Goal: Transaction & Acquisition: Purchase product/service

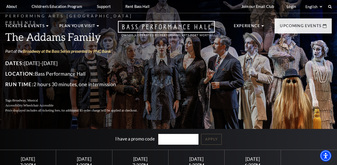
scroll to position [43, 0]
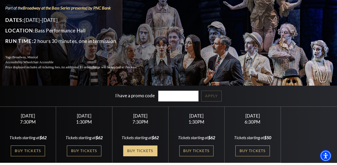
click at [136, 151] on link "Buy Tickets" at bounding box center [140, 150] width 34 height 11
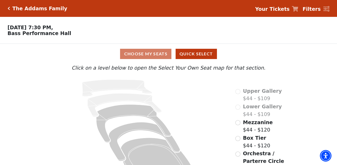
scroll to position [19, 0]
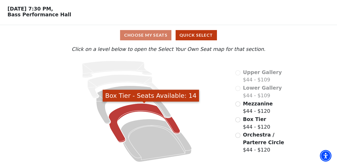
click at [175, 127] on icon "Box Tier - Seats Available: 14" at bounding box center [144, 122] width 71 height 39
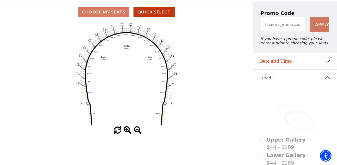
scroll to position [26, 0]
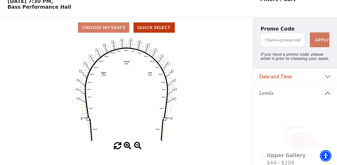
click at [292, 143] on icon at bounding box center [303, 141] width 30 height 18
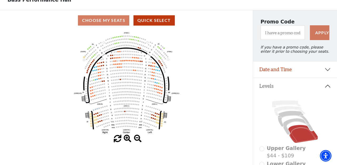
scroll to position [50, 0]
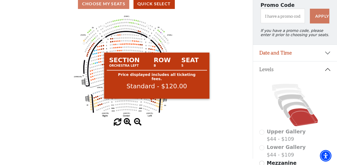
click at [152, 101] on circle at bounding box center [151, 100] width 1 height 1
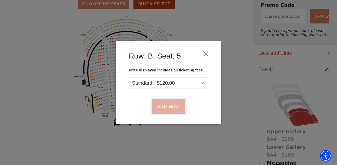
click at [170, 104] on button "Add Seat" at bounding box center [169, 106] width 34 height 15
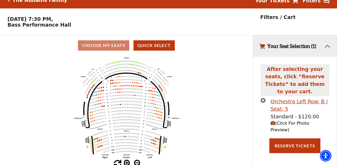
scroll to position [0, 0]
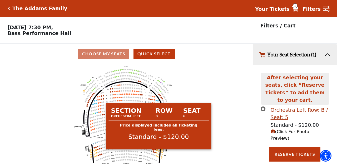
click at [153, 152] on circle at bounding box center [153, 151] width 1 height 1
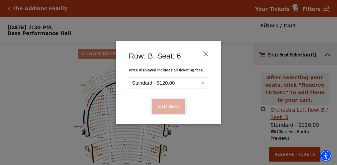
click at [168, 108] on button "Add Seat" at bounding box center [169, 106] width 34 height 15
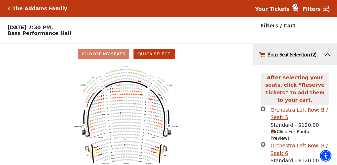
scroll to position [12, 0]
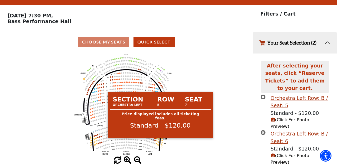
click at [155, 141] on circle at bounding box center [154, 140] width 1 height 1
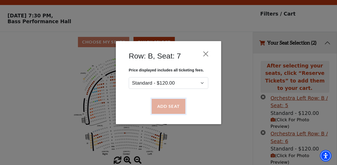
click at [166, 108] on button "Add Seat" at bounding box center [169, 106] width 34 height 15
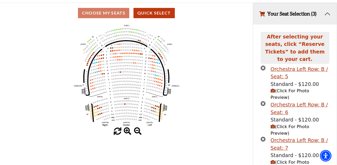
scroll to position [54, 0]
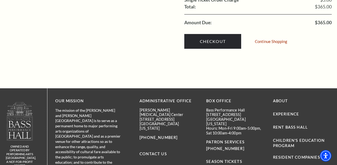
scroll to position [596, 0]
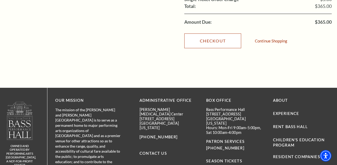
click at [204, 33] on link "Checkout" at bounding box center [212, 40] width 57 height 15
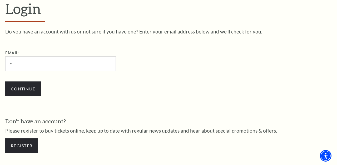
type input "claudiamowery@gmail.com"
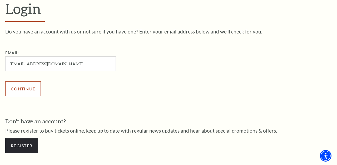
click at [22, 86] on input "Continue" at bounding box center [23, 88] width 36 height 15
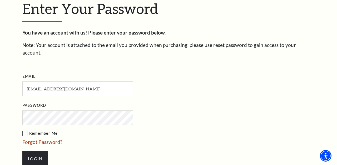
click at [25, 130] on label "Remember Me" at bounding box center [103, 133] width 163 height 7
click at [0, 0] on input "Remember Me" at bounding box center [0, 0] width 0 height 0
click at [32, 151] on input "Login" at bounding box center [35, 158] width 26 height 15
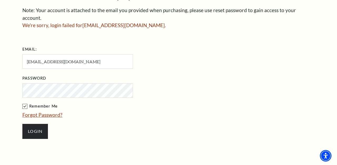
click at [52, 112] on link "Forgot Password?" at bounding box center [42, 115] width 40 height 6
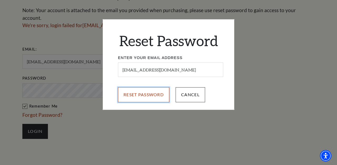
click at [147, 100] on input "Reset Password" at bounding box center [143, 94] width 51 height 15
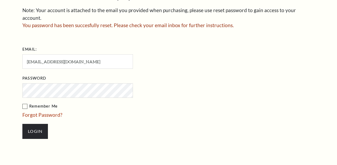
scroll to position [183, 0]
click at [22, 124] on input "Login" at bounding box center [35, 131] width 26 height 15
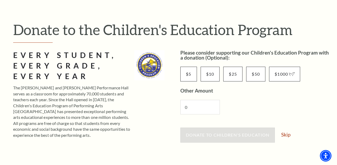
scroll to position [47, 0]
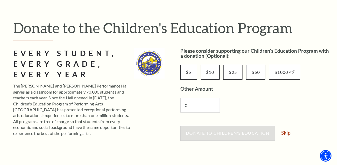
click at [285, 131] on link "Skip" at bounding box center [285, 132] width 9 height 5
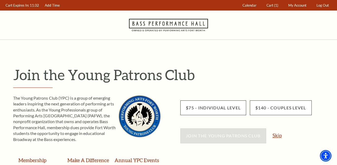
click at [278, 136] on link "Skip" at bounding box center [276, 135] width 9 height 5
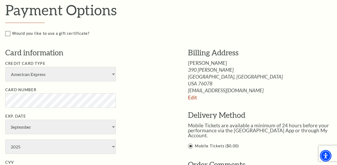
scroll to position [270, 0]
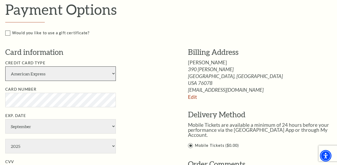
click at [94, 74] on select "American Express Visa Master Card Discover" at bounding box center [60, 73] width 111 height 14
select select "24"
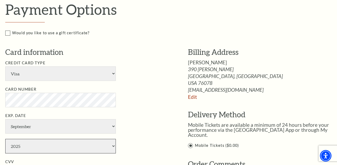
click at [48, 147] on select "2025 2026 2027 2028 2029 2030 2031 2032 2033 2034" at bounding box center [60, 146] width 111 height 14
select select "2027"
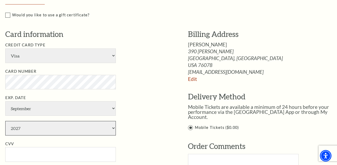
scroll to position [299, 0]
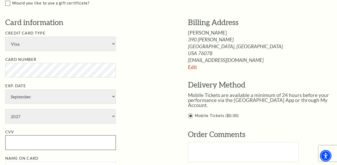
click at [28, 146] on input "CVV" at bounding box center [60, 142] width 111 height 14
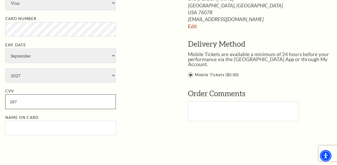
scroll to position [341, 0]
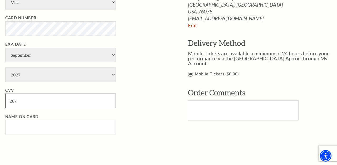
type input "287"
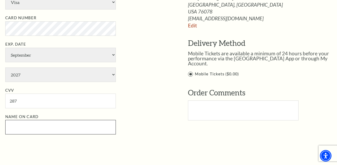
click at [85, 125] on input "Name on Card" at bounding box center [60, 127] width 111 height 14
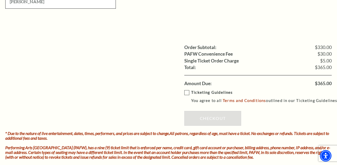
scroll to position [468, 0]
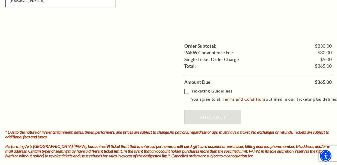
type input "Claudia Mowery"
click at [187, 92] on label "Ticketing Guidelines You agree to all Terms and Conditions outlined in our Tick…" at bounding box center [261, 95] width 155 height 14
click at [0, 0] on input "Ticketing Guidelines You agree to all Terms and Conditions outlined in our Tick…" at bounding box center [0, 0] width 0 height 0
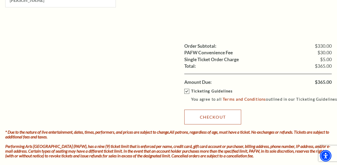
click at [193, 116] on link "Checkout" at bounding box center [212, 117] width 57 height 15
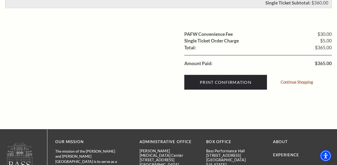
scroll to position [216, 0]
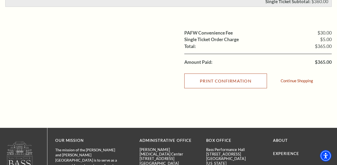
click at [226, 77] on input "Print Confirmation" at bounding box center [225, 80] width 83 height 15
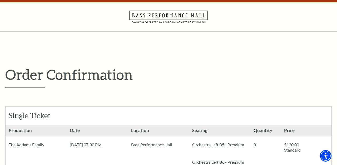
scroll to position [0, 0]
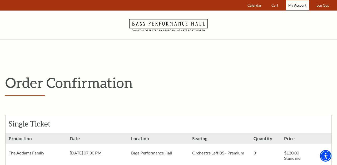
click at [294, 3] on span "My Account" at bounding box center [297, 5] width 18 height 4
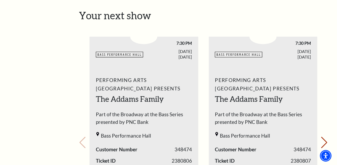
scroll to position [215, 0]
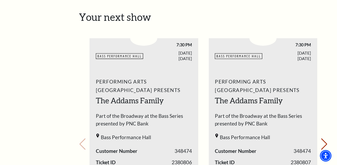
click at [98, 133] on use "1 / 3" at bounding box center [97, 135] width 3 height 4
click at [111, 133] on span "Bass Performance Hall" at bounding box center [126, 137] width 50 height 8
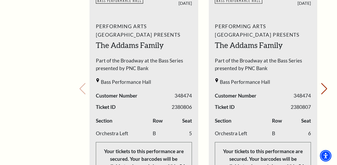
scroll to position [295, 0]
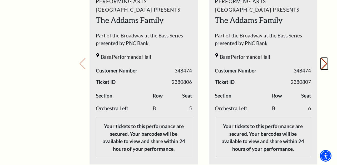
click at [322, 60] on button "Next slide." at bounding box center [324, 64] width 7 height 12
